Goal: Task Accomplishment & Management: Manage account settings

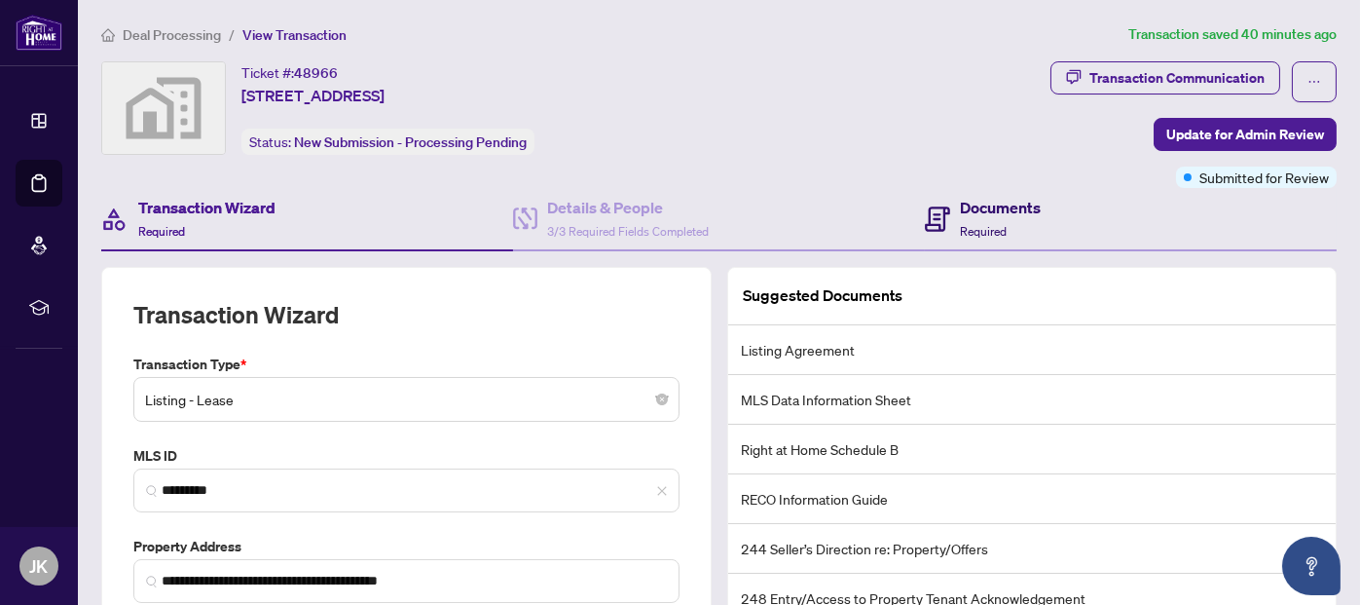
click at [982, 196] on h4 "Documents" at bounding box center [1000, 207] width 81 height 23
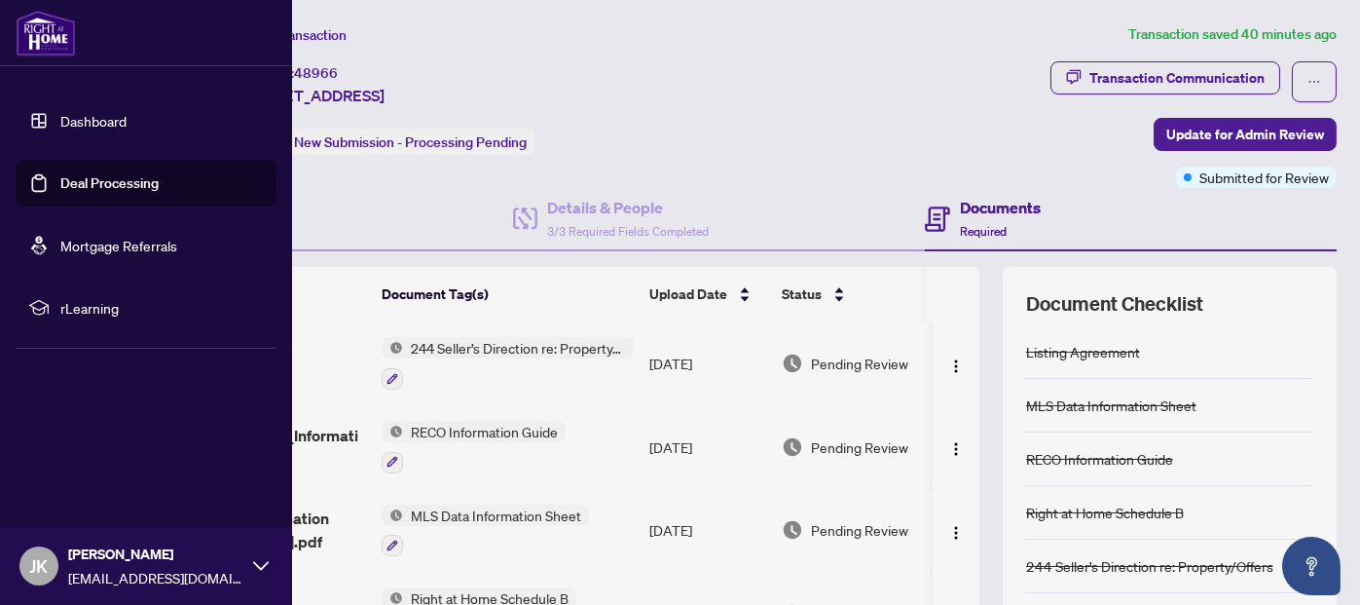
click at [99, 186] on link "Deal Processing" at bounding box center [109, 183] width 98 height 18
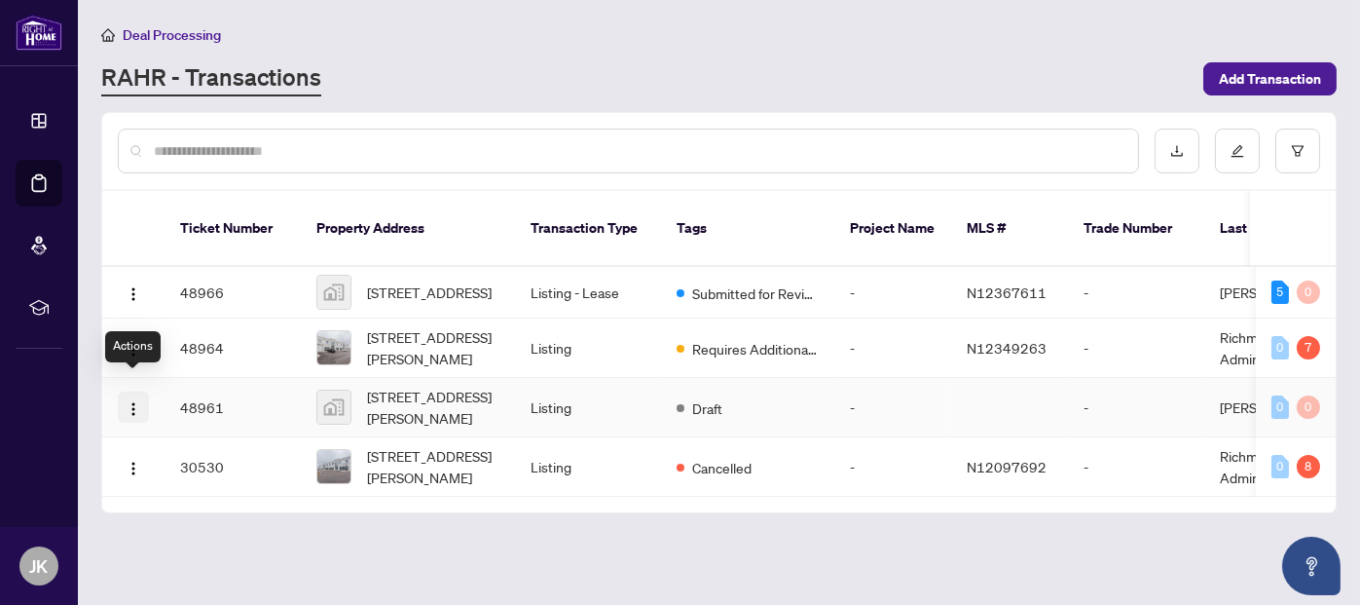
click at [131, 401] on img "button" at bounding box center [134, 409] width 16 height 16
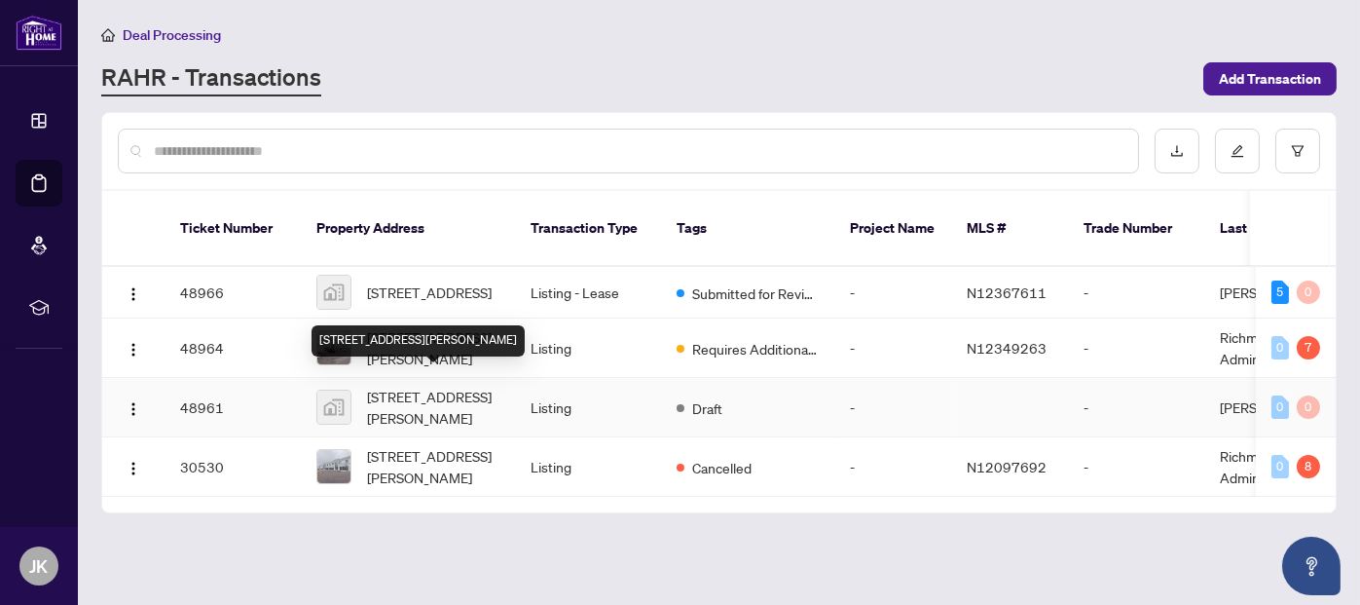
click at [428, 386] on span "[STREET_ADDRESS][PERSON_NAME]" at bounding box center [433, 407] width 132 height 43
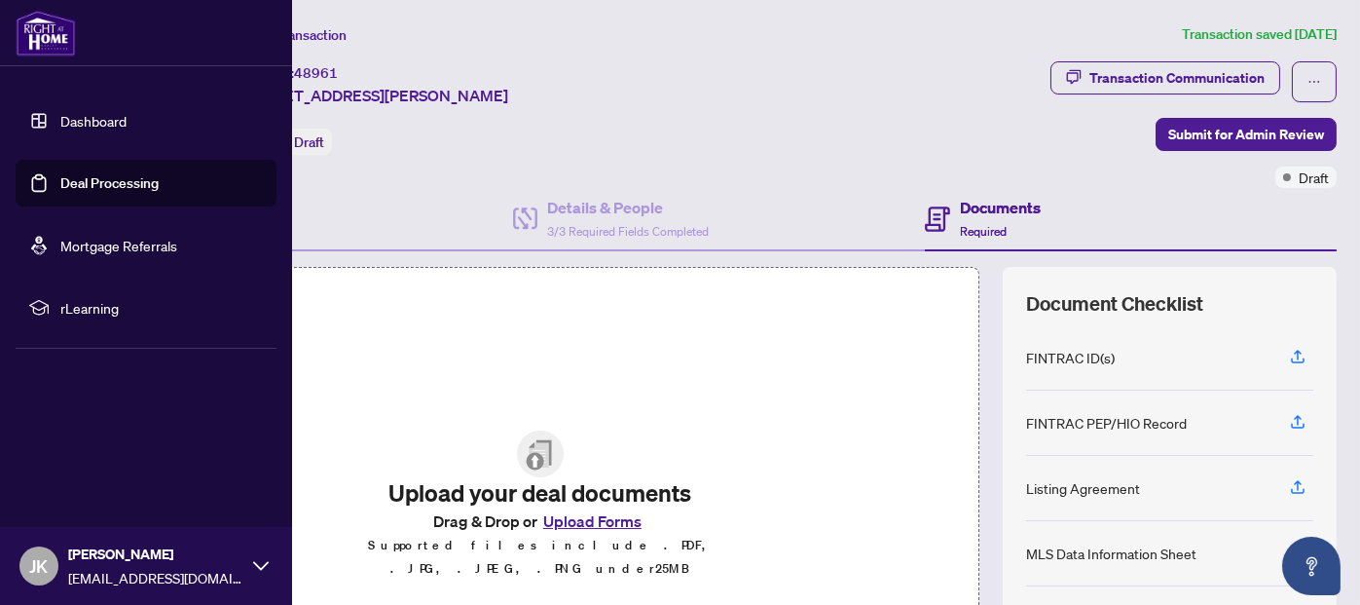
click at [77, 180] on link "Deal Processing" at bounding box center [109, 183] width 98 height 18
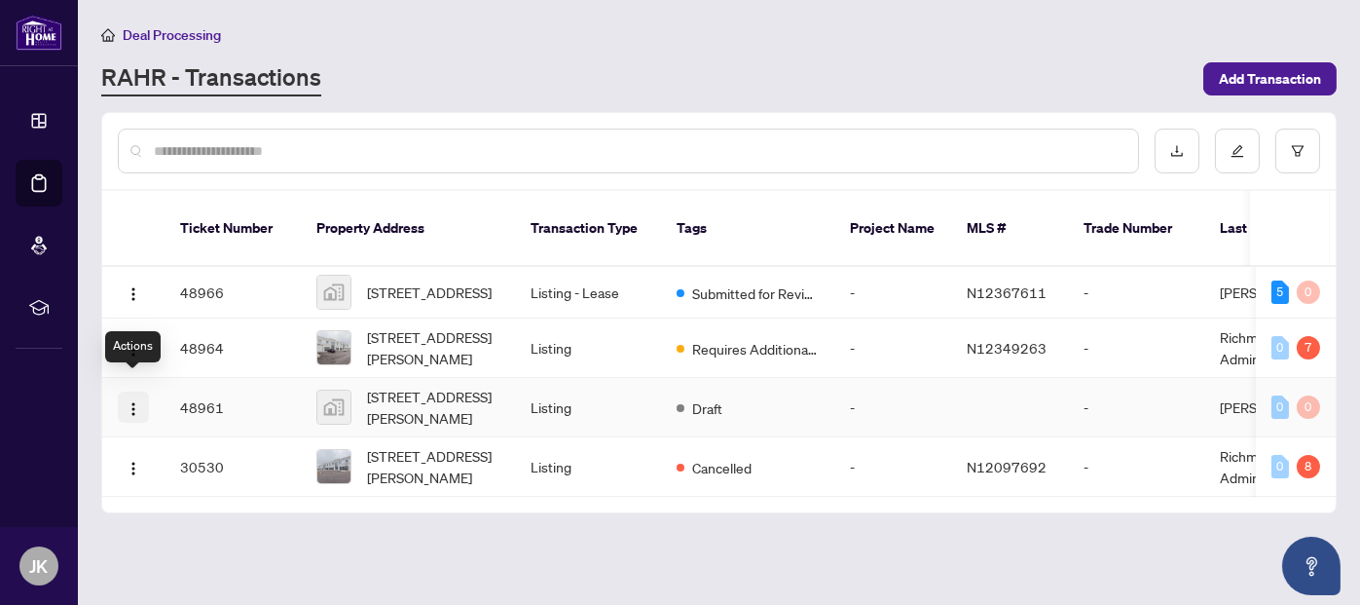
click at [127, 401] on img "button" at bounding box center [134, 409] width 16 height 16
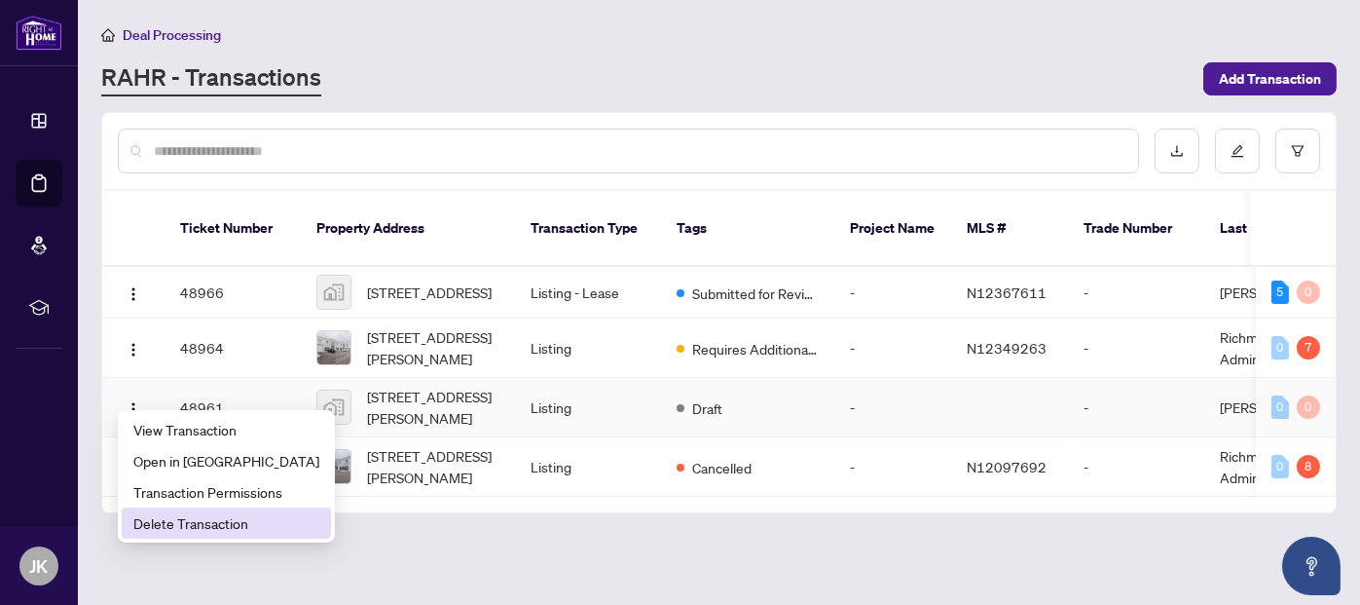
click at [151, 518] on span "Delete Transaction" at bounding box center [226, 522] width 186 height 21
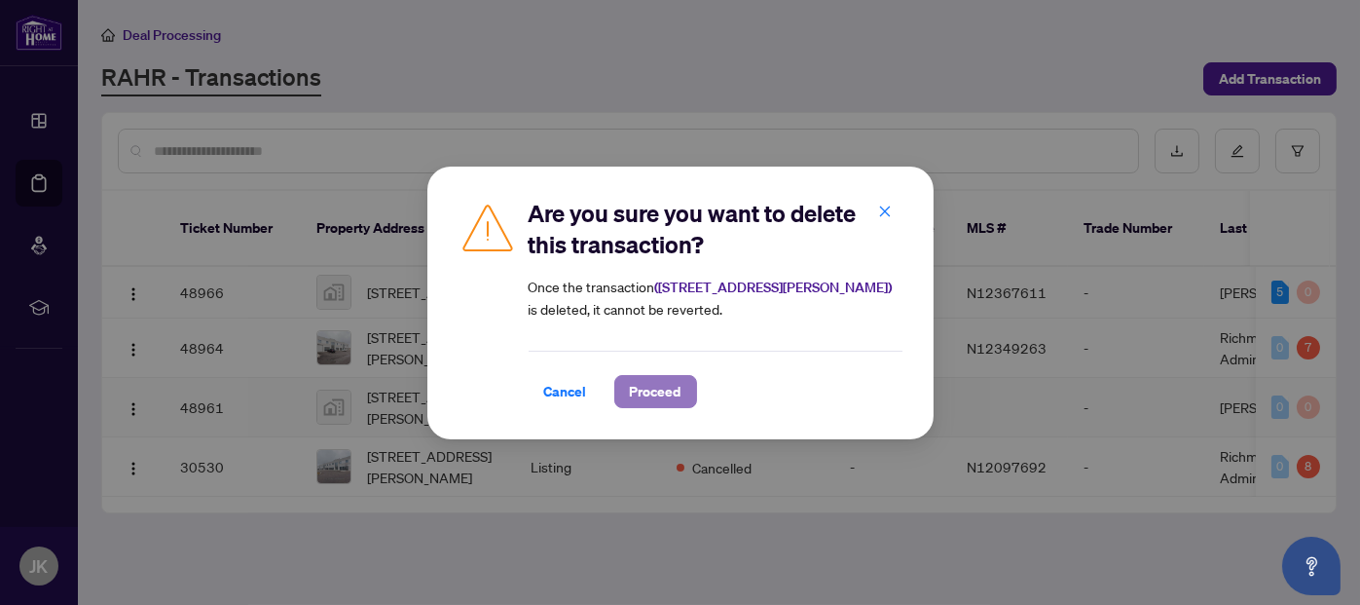
click at [668, 393] on span "Proceed" at bounding box center [656, 391] width 52 height 31
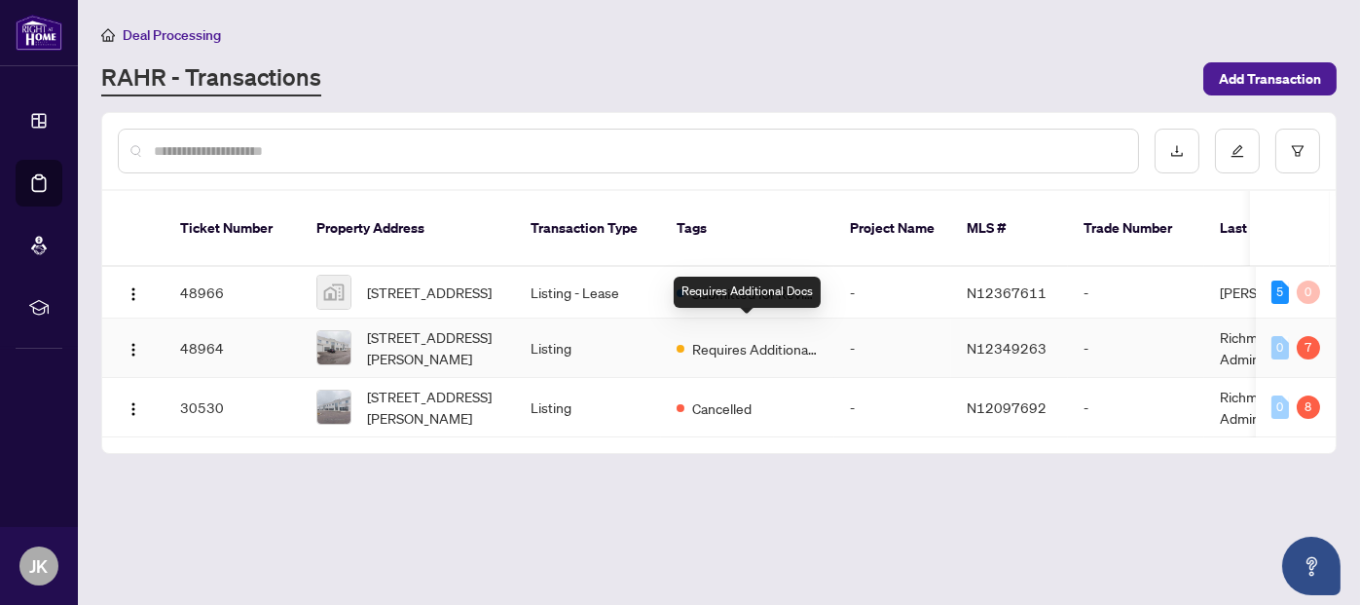
click at [801, 338] on span "Requires Additional Docs" at bounding box center [755, 348] width 127 height 21
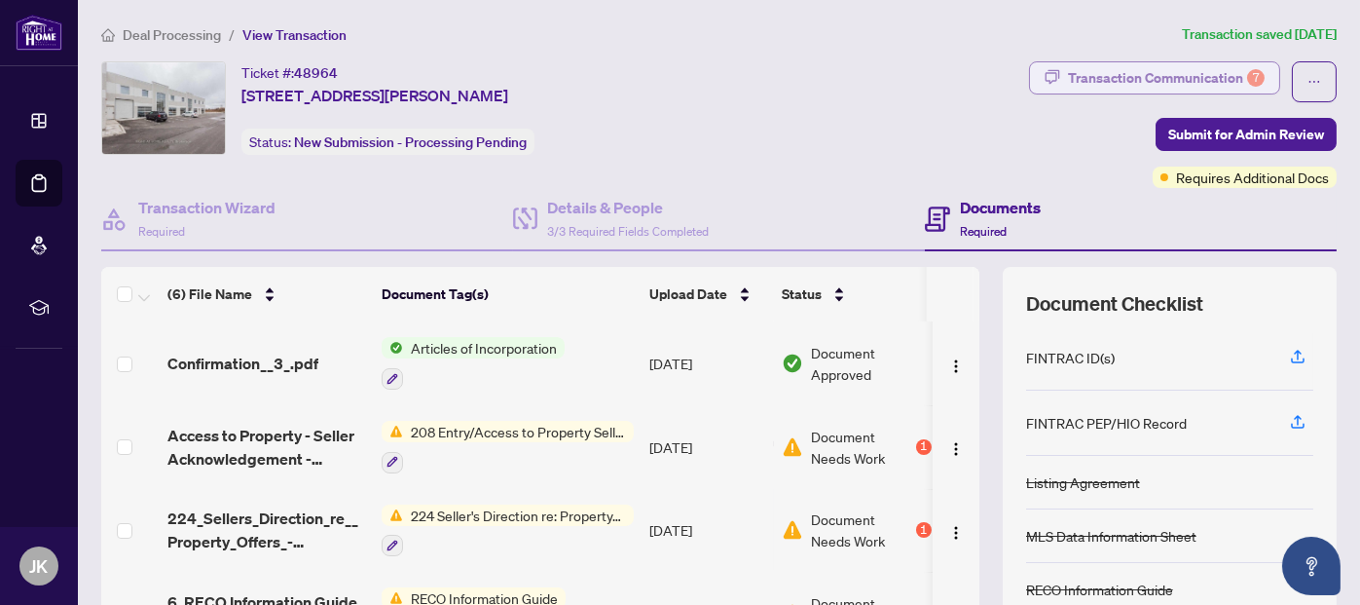
click at [1213, 74] on div "Transaction Communication 7" at bounding box center [1166, 77] width 197 height 31
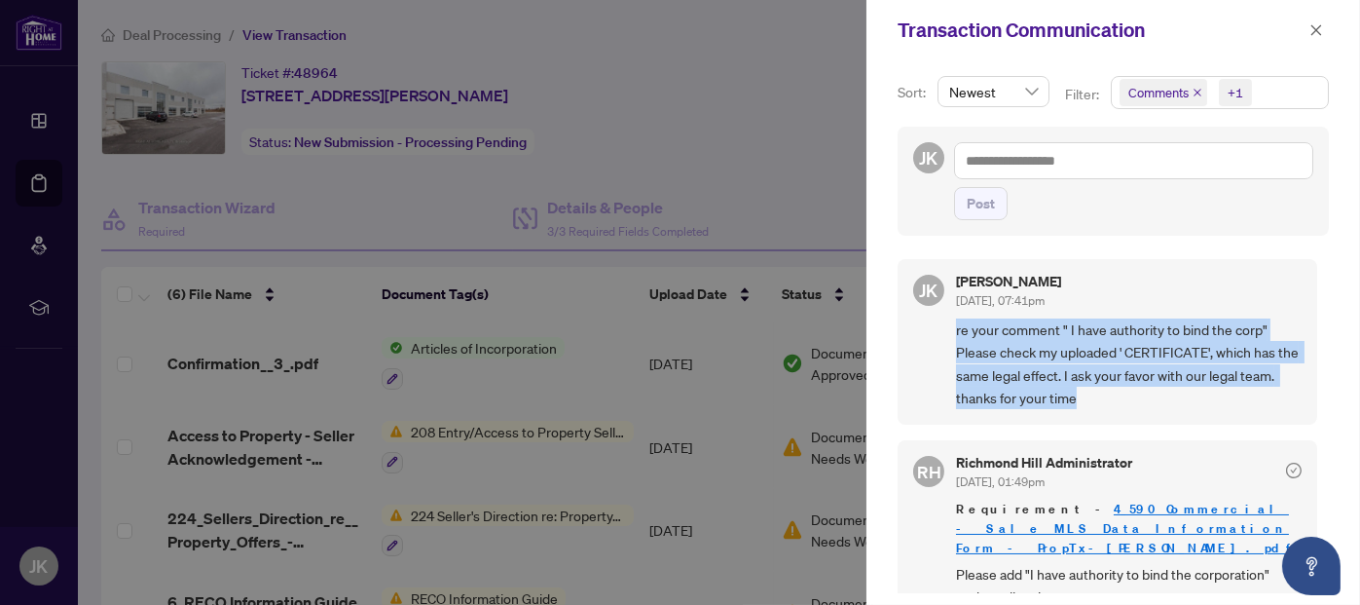
drag, startPoint x: 958, startPoint y: 326, endPoint x: 1267, endPoint y: 392, distance: 315.7
click at [1267, 392] on span "re your comment " I have authority to bind the corp" Please check my uploaded '…" at bounding box center [1129, 364] width 346 height 92
copy span "re your comment " I have authority to bind the corp" Please check my uploaded '…"
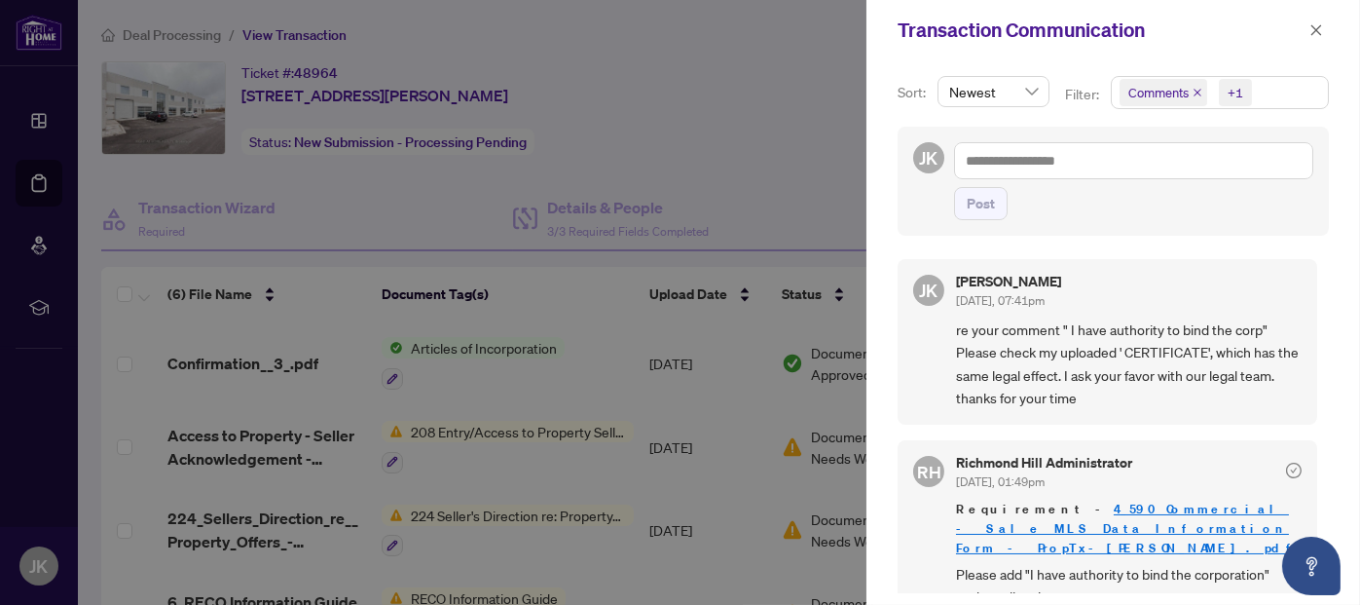
click at [1233, 253] on div "[PERSON_NAME] [PERSON_NAME] [DATE], 07:41pm re your comment " I have authority …" at bounding box center [1113, 420] width 431 height 346
click at [1311, 24] on icon "close" at bounding box center [1317, 30] width 14 height 14
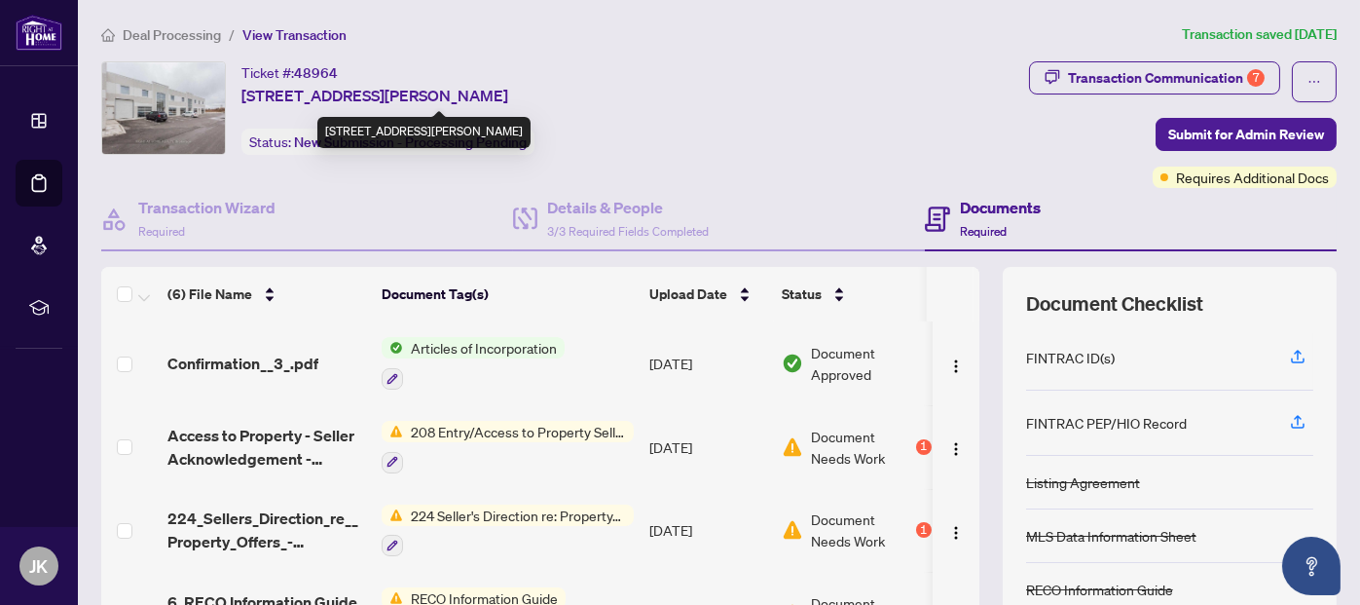
drag, startPoint x: 299, startPoint y: 69, endPoint x: 633, endPoint y: 93, distance: 334.8
click at [508, 93] on div "Ticket #: 48964 [STREET_ADDRESS][PERSON_NAME]" at bounding box center [374, 84] width 267 height 46
copy div "48964 [STREET_ADDRESS][PERSON_NAME]"
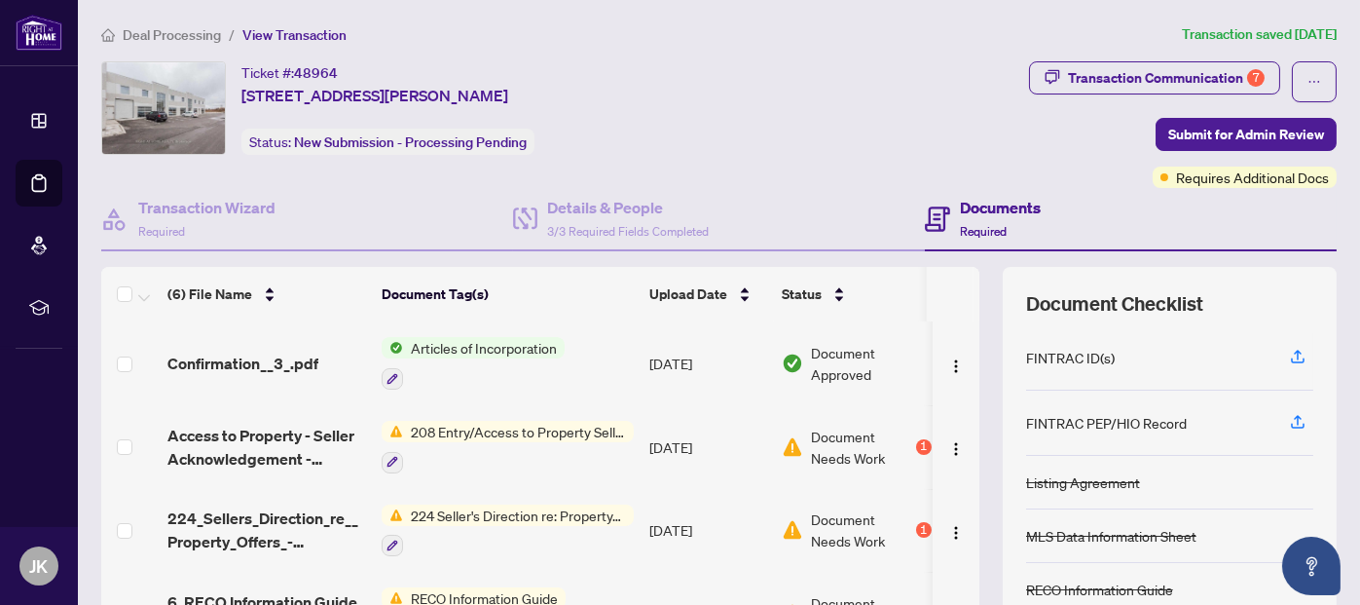
click at [807, 84] on div "Ticket #: 48964 [STREET_ADDRESS][PERSON_NAME] Status: New Submission - Processi…" at bounding box center [561, 107] width 920 height 93
